Goal: Find specific page/section: Find specific page/section

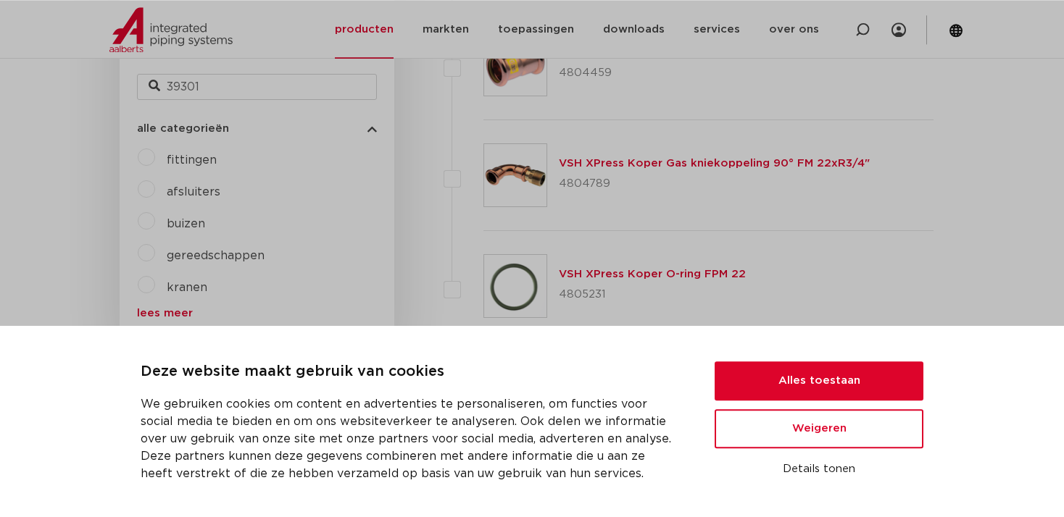
scroll to position [536, 0]
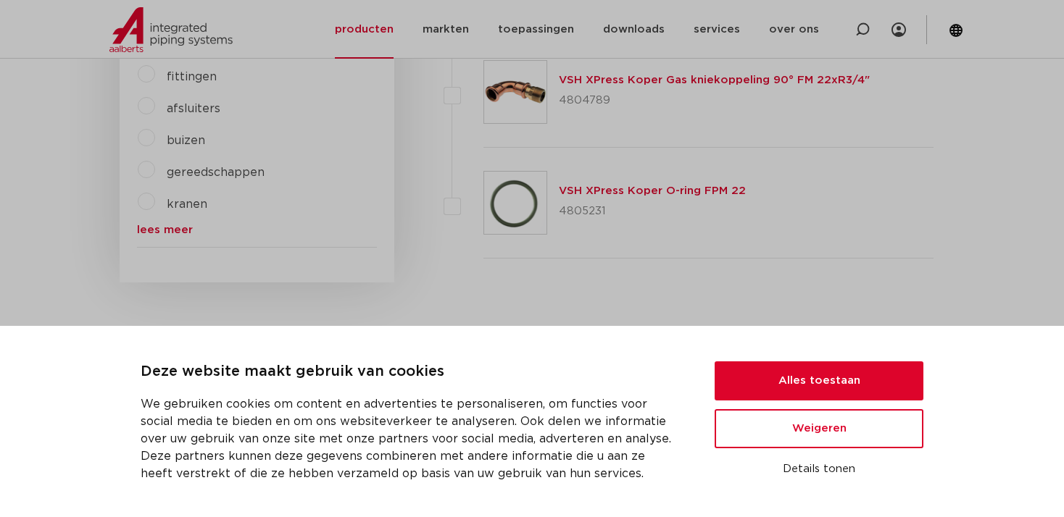
click at [180, 202] on span "kranen" at bounding box center [187, 205] width 41 height 12
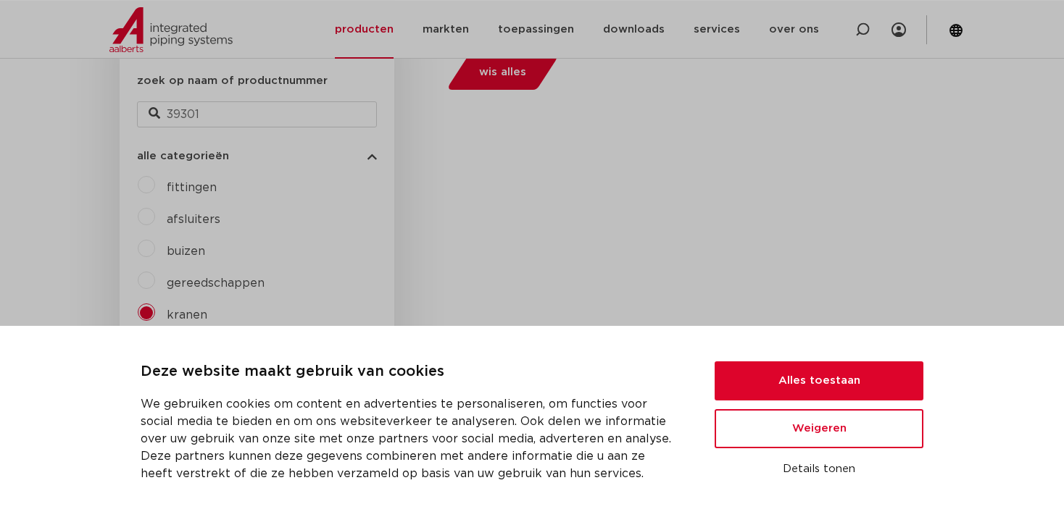
scroll to position [383, 0]
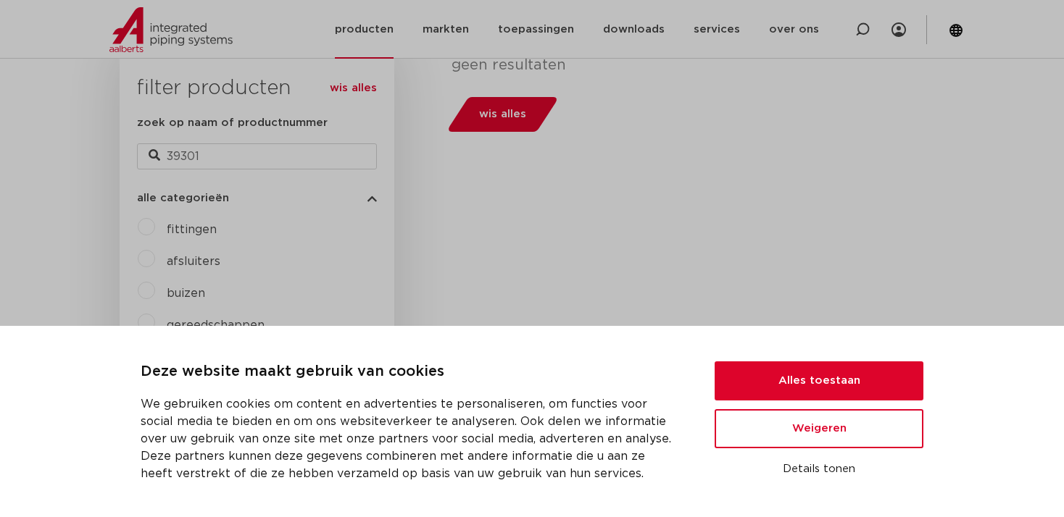
click at [370, 30] on link "producten" at bounding box center [364, 29] width 59 height 59
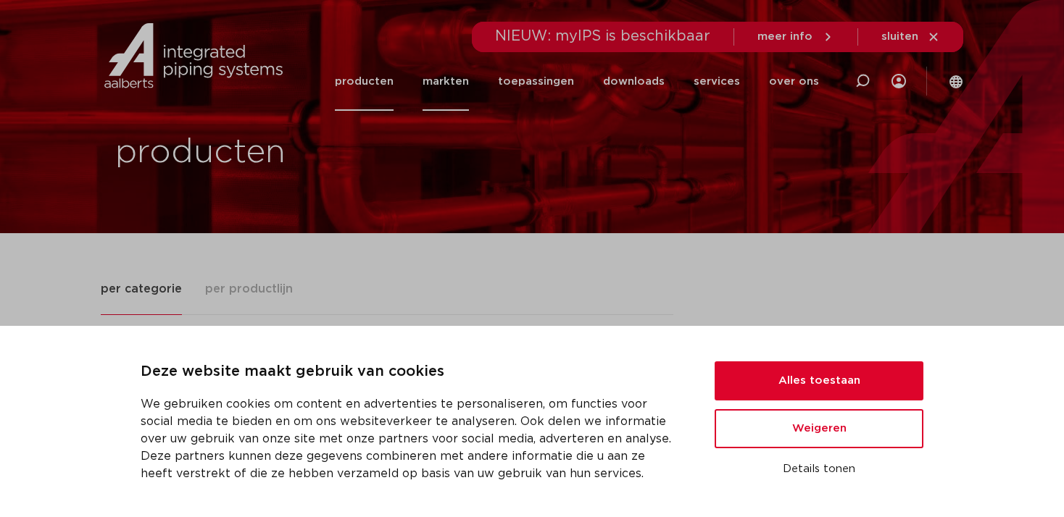
click at [469, 78] on link "markten" at bounding box center [446, 81] width 46 height 59
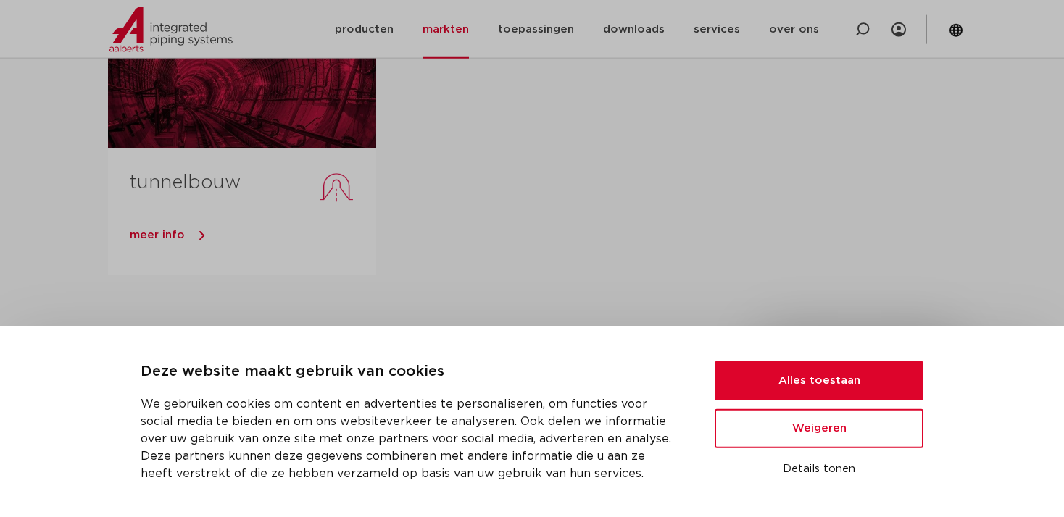
scroll to position [918, 0]
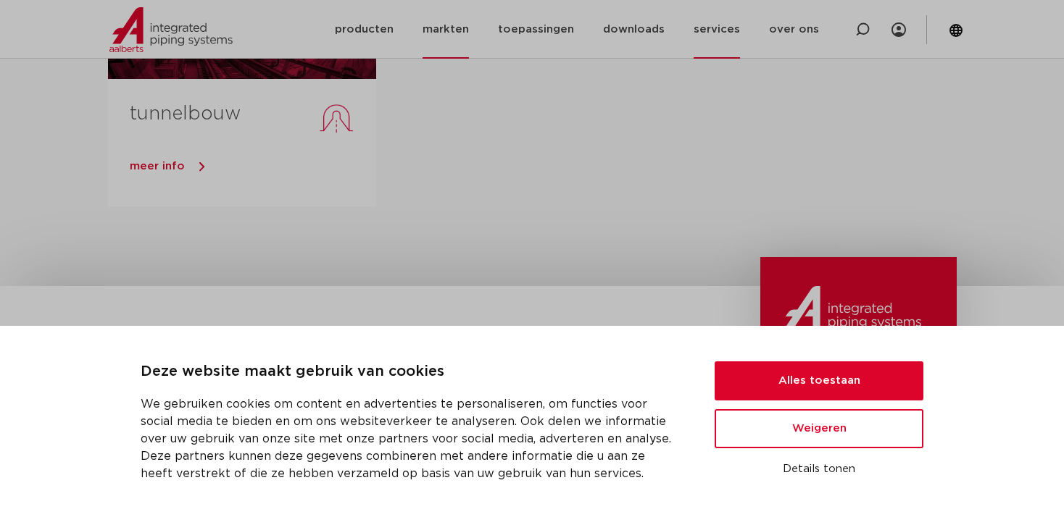
click at [734, 28] on link "services" at bounding box center [717, 29] width 46 height 59
